Goal: Contribute content

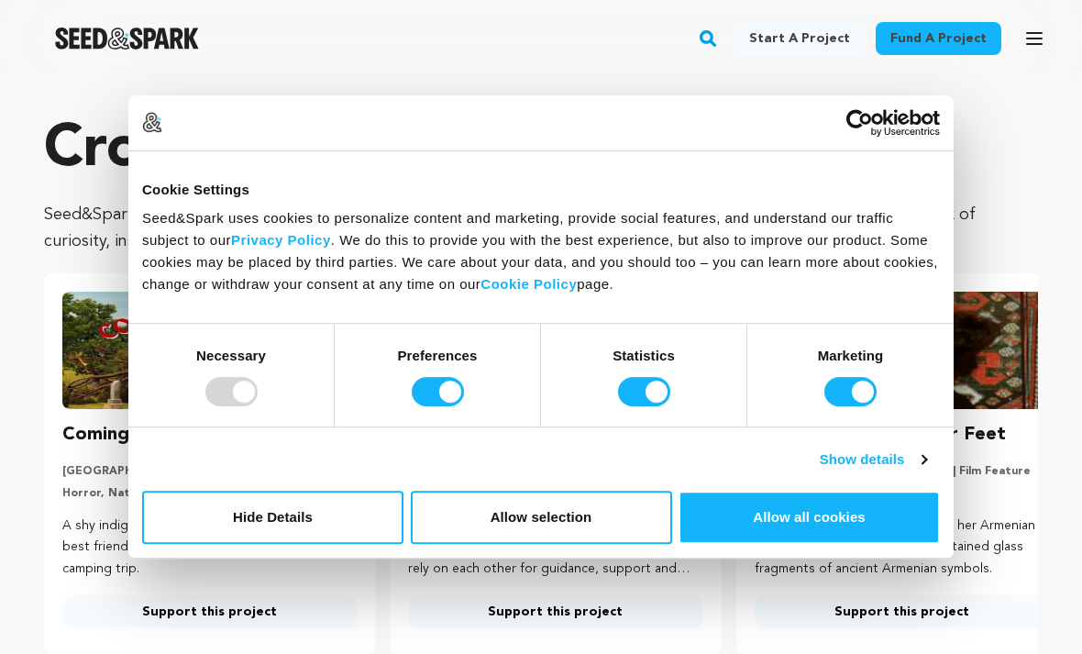
click at [226, 389] on div at bounding box center [231, 391] width 52 height 29
click at [849, 383] on input "Marketing" at bounding box center [850, 391] width 52 height 29
checkbox input "false"
click at [638, 386] on input "Statistics" at bounding box center [644, 391] width 52 height 29
checkbox input "false"
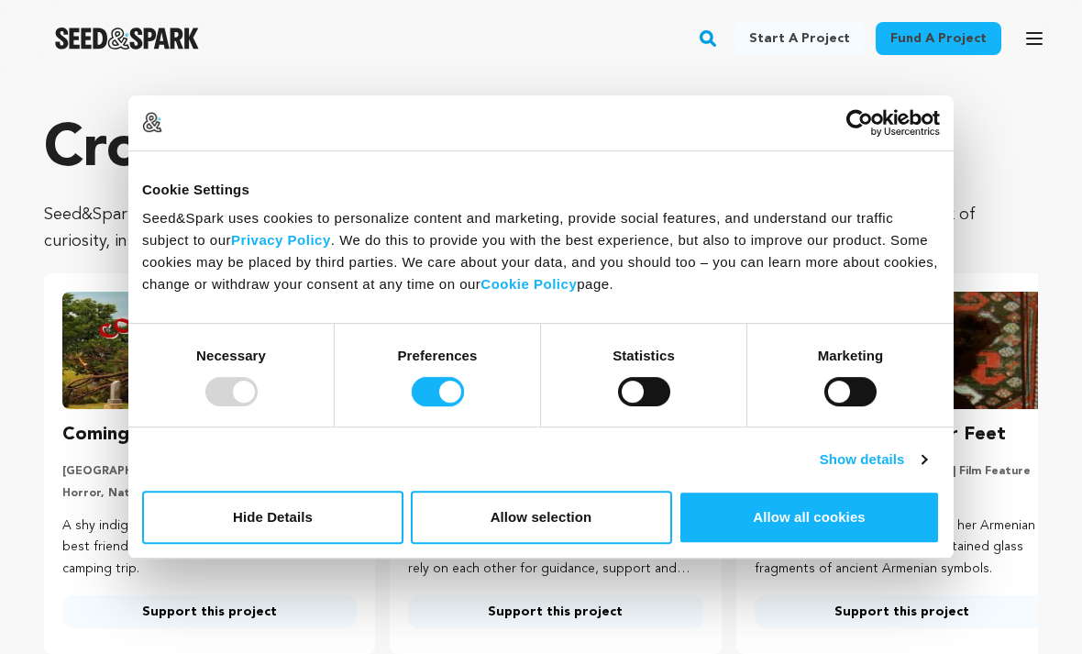
click at [417, 392] on input "Preferences" at bounding box center [438, 391] width 52 height 29
checkbox input "false"
click at [532, 519] on button "Allow selection" at bounding box center [541, 517] width 261 height 53
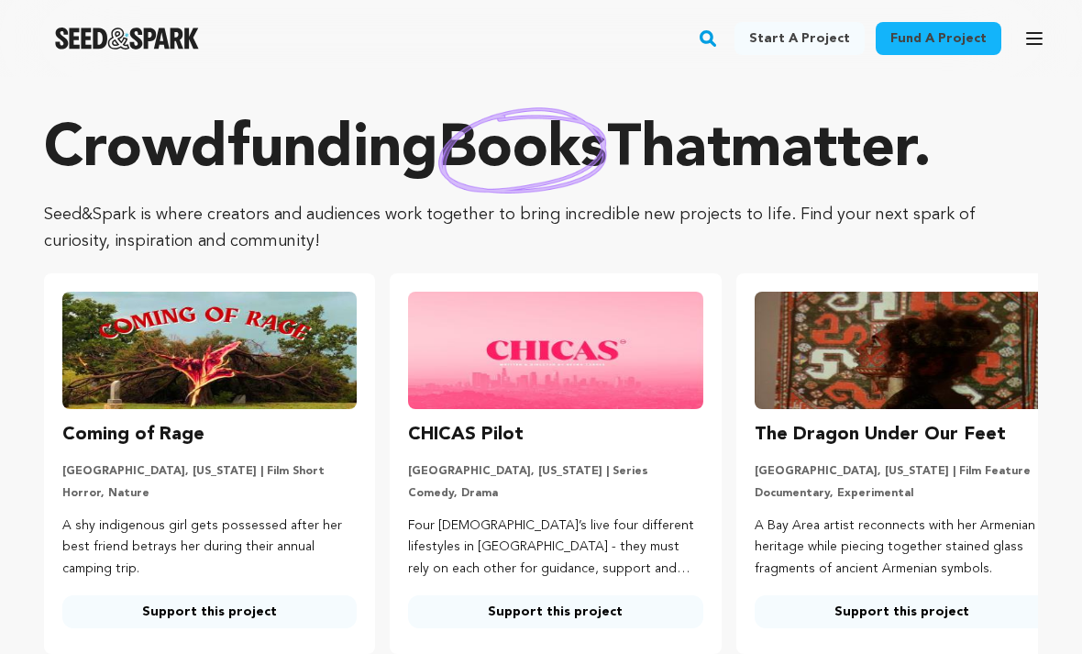
click at [813, 28] on link "Start a project" at bounding box center [799, 38] width 130 height 33
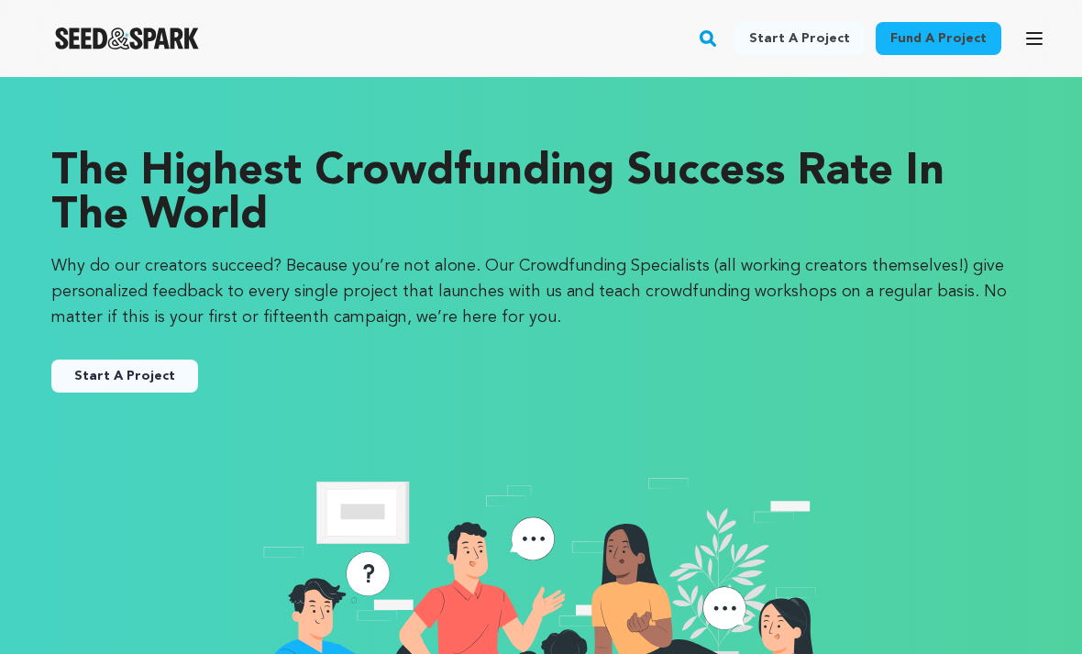
click at [168, 381] on link "Start A Project" at bounding box center [124, 375] width 147 height 33
click at [161, 380] on button "Start A Project" at bounding box center [124, 375] width 147 height 33
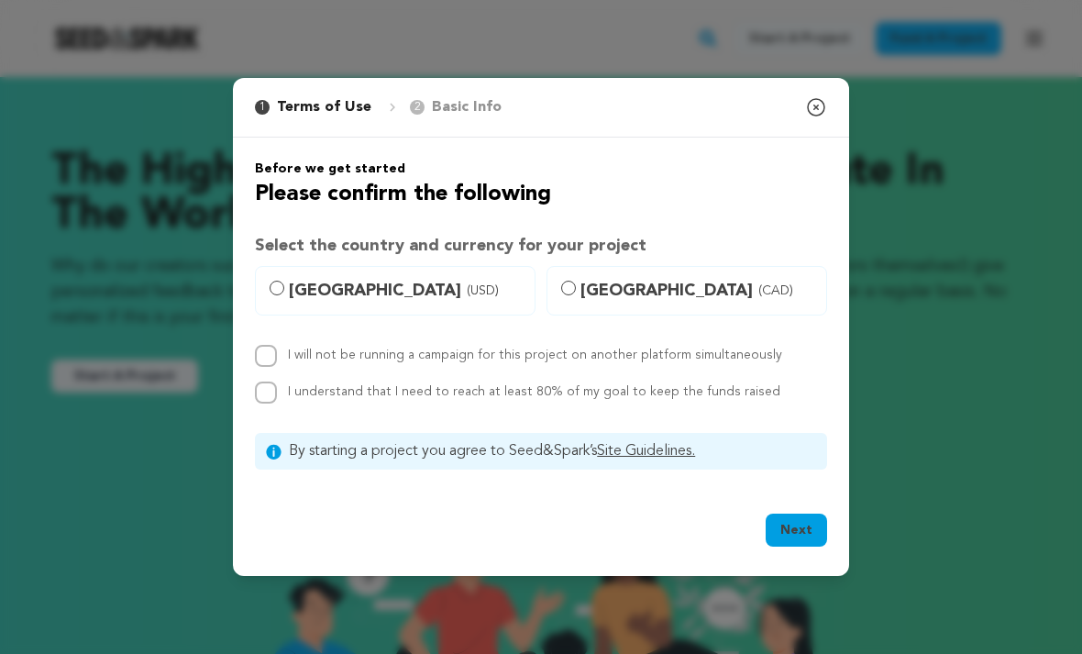
click at [822, 118] on icon "button" at bounding box center [816, 107] width 22 height 22
